Goal: Task Accomplishment & Management: Use online tool/utility

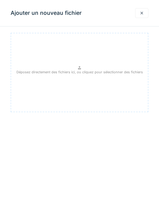
click at [81, 70] on p "Déposez directement des fichiers ici, ou cliquez pour sélectionner des fichiers" at bounding box center [79, 72] width 126 height 5
type input "**********"
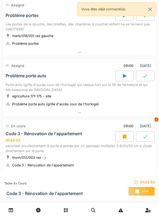
scroll to position [226, 0]
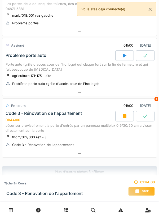
click at [77, 152] on icon at bounding box center [79, 153] width 4 height 3
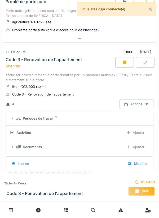
scroll to position [298, 0]
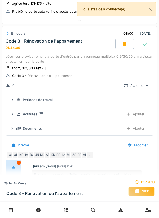
click at [134, 123] on div "Ajouter" at bounding box center [135, 128] width 27 height 10
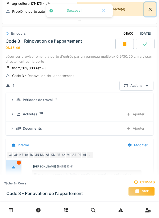
click at [150, 11] on button "Close" at bounding box center [150, 9] width 12 height 14
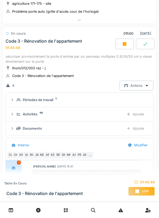
click at [38, 126] on div "Documents" at bounding box center [32, 128] width 19 height 5
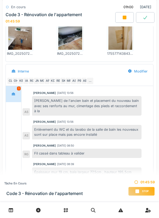
scroll to position [0, 0]
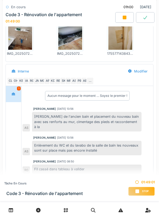
click at [140, 190] on div "Stop" at bounding box center [141, 191] width 26 height 9
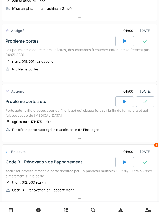
scroll to position [225, 0]
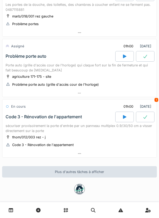
click at [78, 122] on icon at bounding box center [79, 153] width 4 height 3
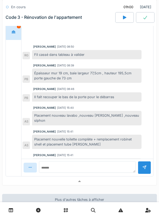
scroll to position [60, 0]
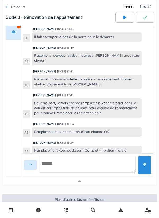
click at [65, 122] on textarea at bounding box center [87, 164] width 96 height 17
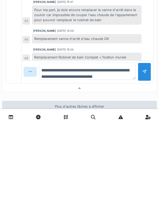
scroll to position [6, 0]
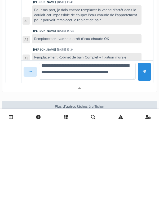
type textarea "**********"
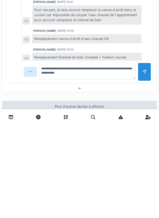
click at [144, 122] on div at bounding box center [143, 165] width 13 height 18
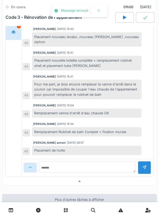
scroll to position [106, 0]
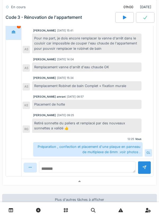
click at [65, 122] on textarea at bounding box center [87, 167] width 96 height 12
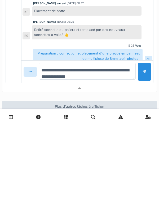
type textarea "**********"
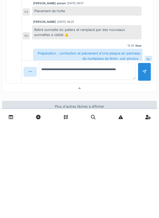
click at [144, 122] on div at bounding box center [143, 165] width 13 height 18
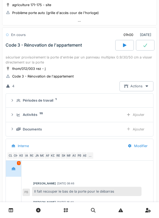
scroll to position [294, 0]
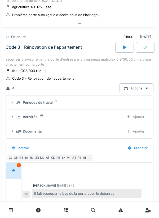
click at [138, 112] on div "Ajouter" at bounding box center [135, 117] width 27 height 10
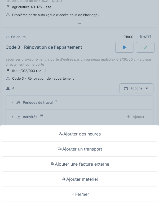
click at [99, 122] on div "Ajouter un transport" at bounding box center [79, 148] width 156 height 15
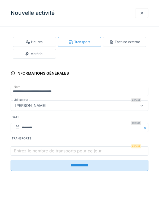
click at [21, 122] on label "Entrez le nombre de transports pour ce jour" at bounding box center [58, 151] width 90 height 6
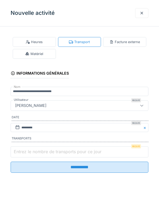
click at [21, 122] on input "Entrez le nombre de transports pour ce jour" at bounding box center [79, 151] width 137 height 11
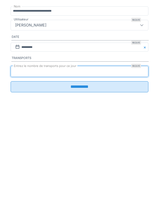
type input "*"
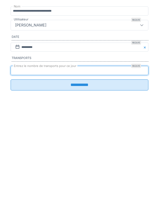
click at [84, 122] on input "**********" at bounding box center [79, 165] width 137 height 11
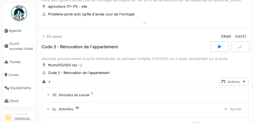
scroll to position [284, 0]
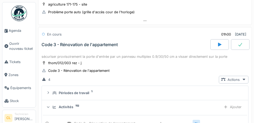
click at [16, 31] on span "Agenda" at bounding box center [21, 30] width 25 height 5
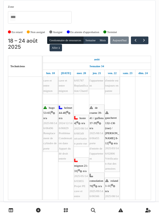
scroll to position [31, 0]
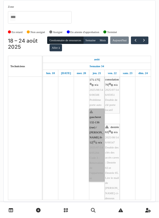
click at [96, 141] on link "gaucheret 132-136 (rue) / thomas 8-12 | n/a 2025/07/146/05204 Code 3 - Rénovati…" at bounding box center [96, 145] width 15 height 73
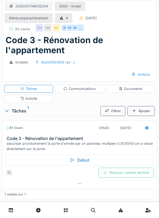
click at [131, 174] on div "Marquer comme terminé" at bounding box center [125, 173] width 55 height 10
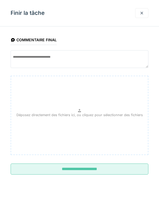
click at [84, 170] on input "**********" at bounding box center [79, 168] width 137 height 11
